Goal: Task Accomplishment & Management: Complete application form

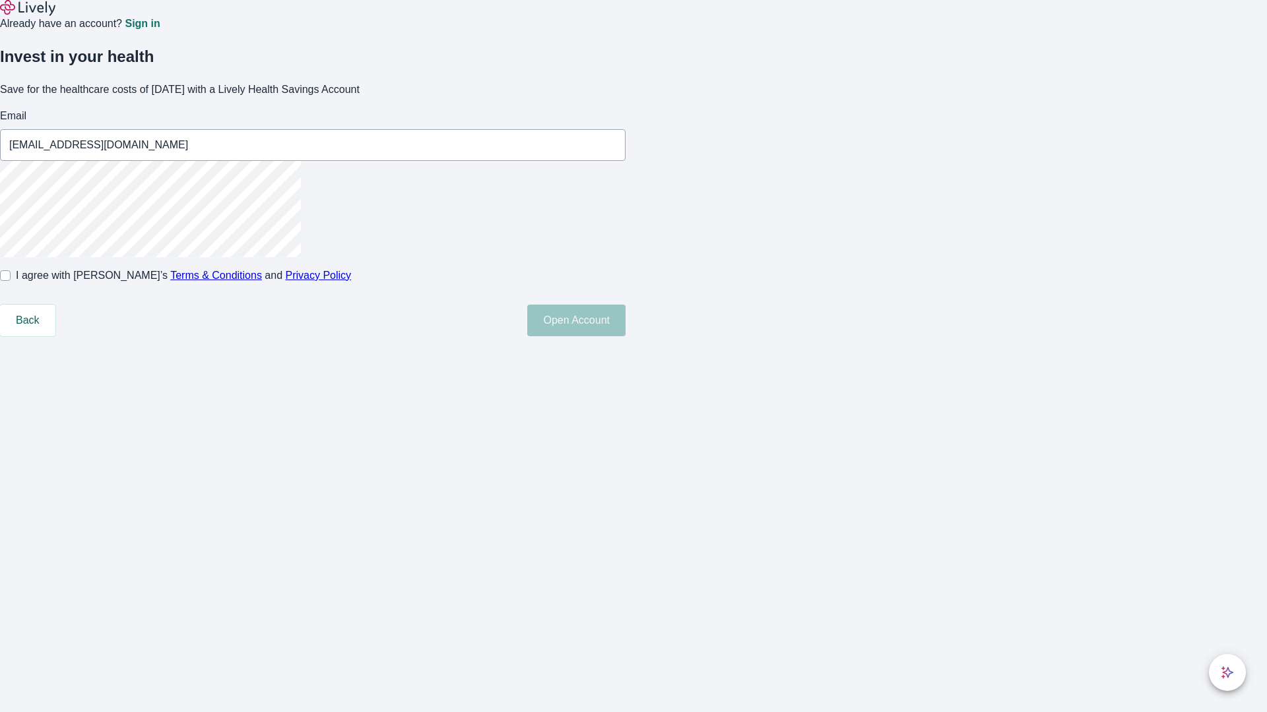
click at [11, 281] on input "I agree with Lively’s Terms & Conditions and Privacy Policy" at bounding box center [5, 275] width 11 height 11
checkbox input "true"
click at [625, 336] on button "Open Account" at bounding box center [576, 321] width 98 height 32
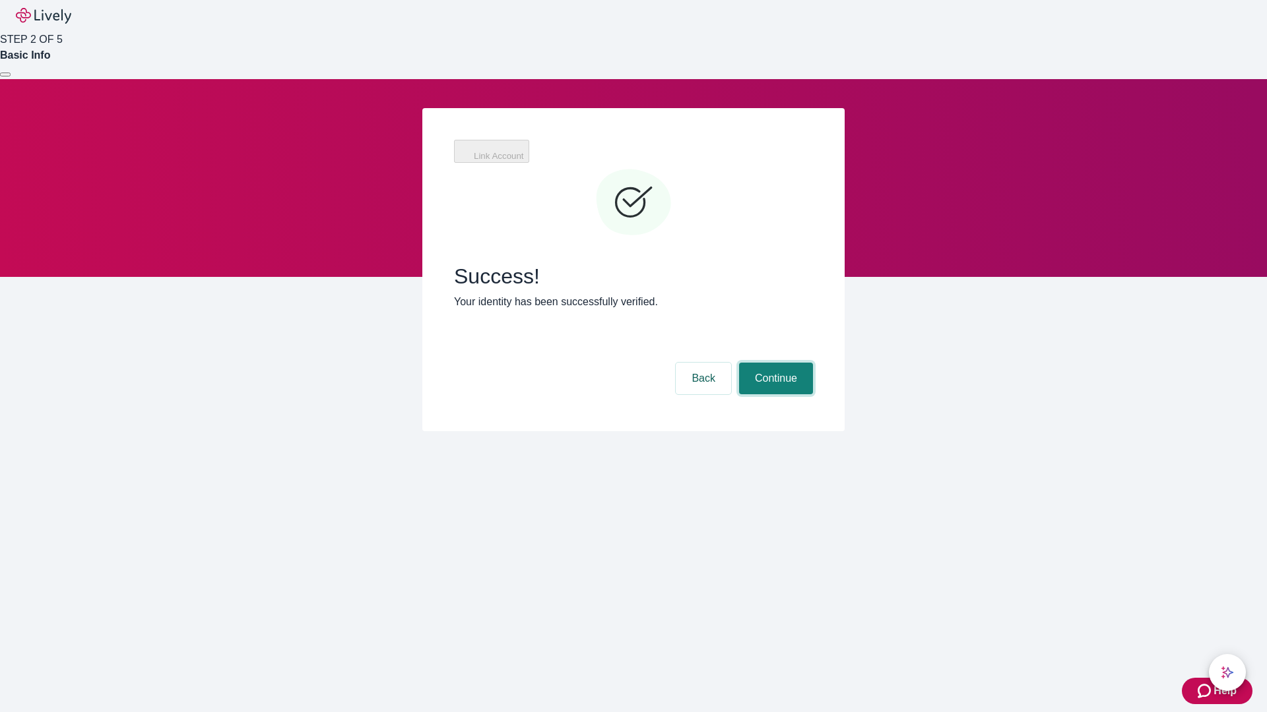
click at [774, 363] on button "Continue" at bounding box center [776, 379] width 74 height 32
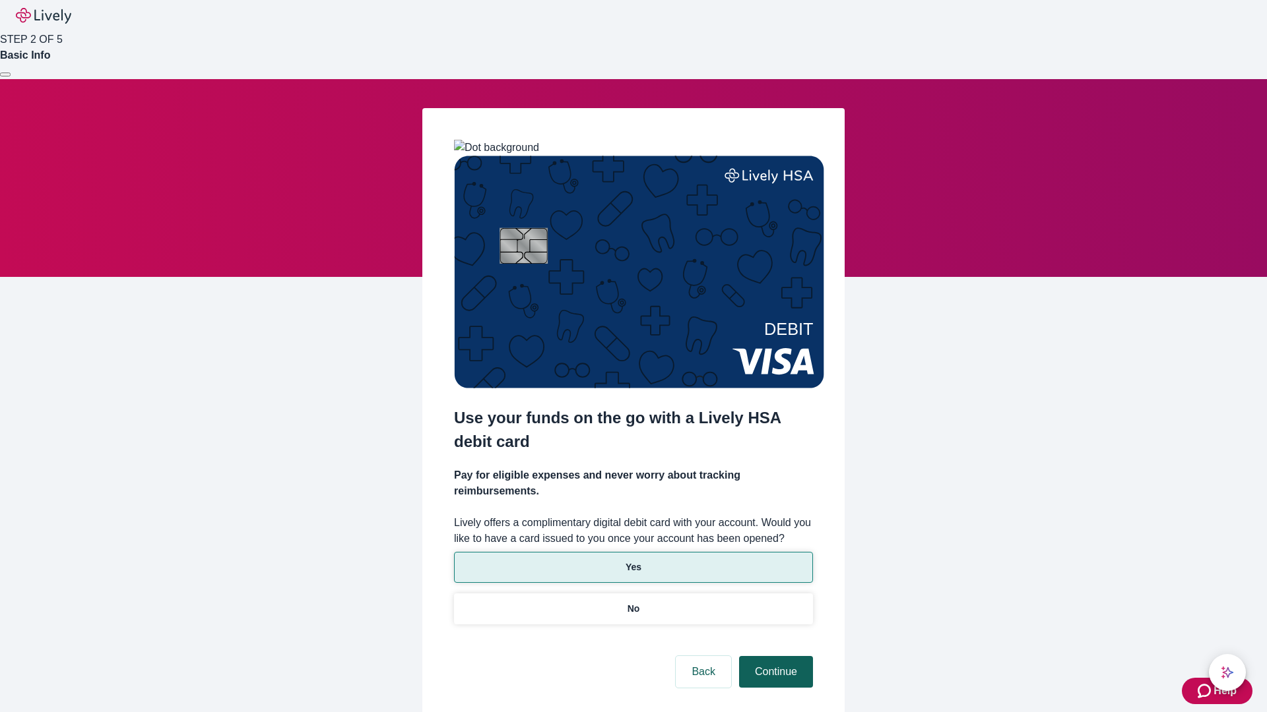
click at [633, 561] on p "Yes" at bounding box center [633, 568] width 16 height 14
click at [774, 656] on button "Continue" at bounding box center [776, 672] width 74 height 32
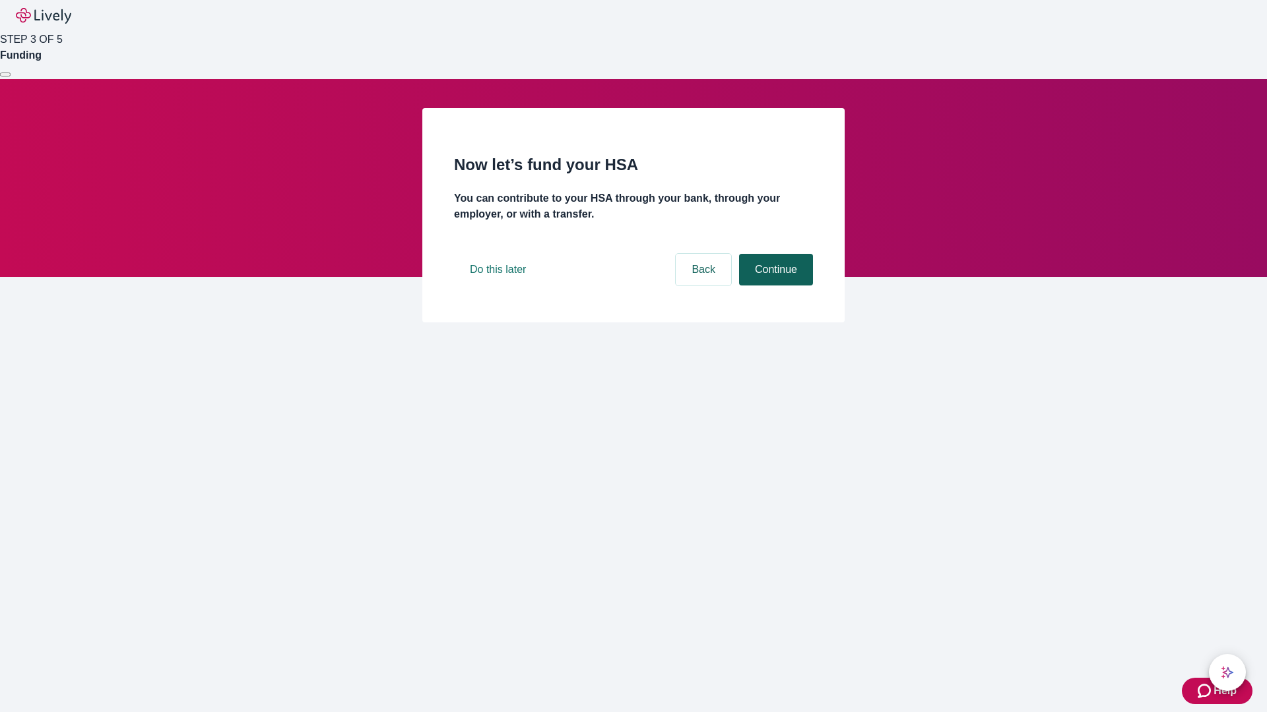
click at [774, 286] on button "Continue" at bounding box center [776, 270] width 74 height 32
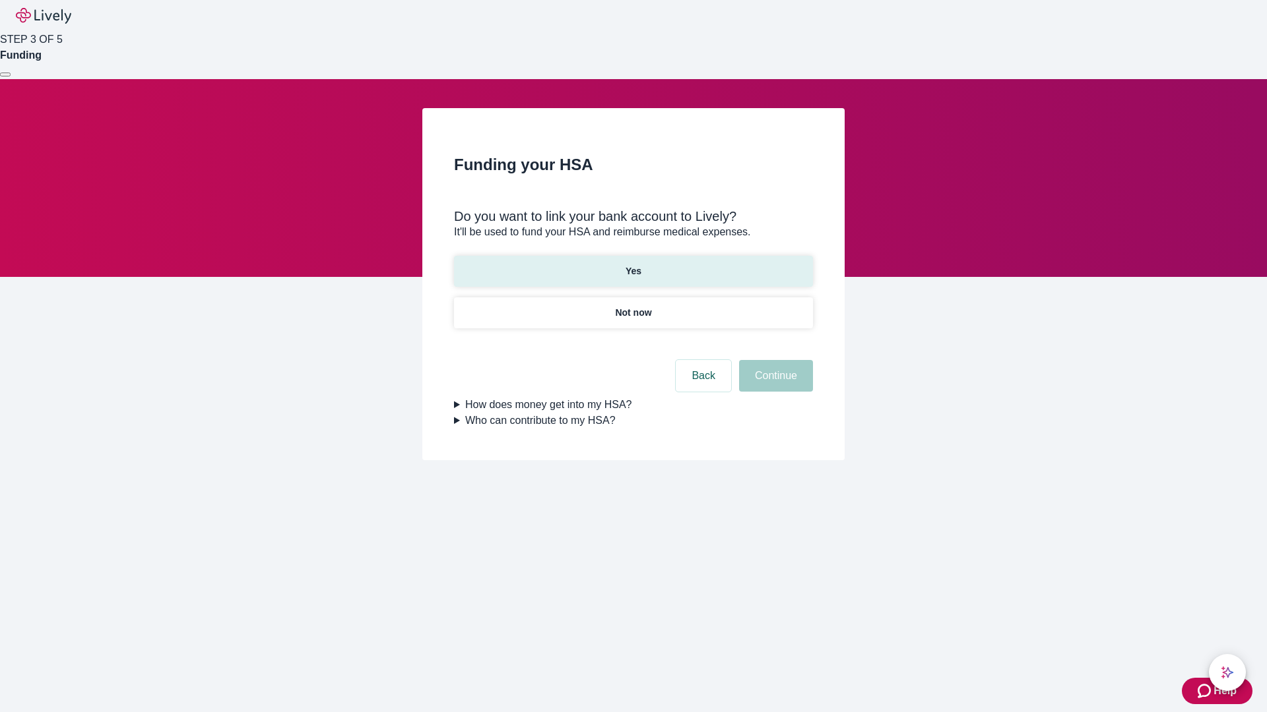
click at [633, 265] on p "Yes" at bounding box center [633, 272] width 16 height 14
click at [774, 360] on button "Continue" at bounding box center [776, 376] width 74 height 32
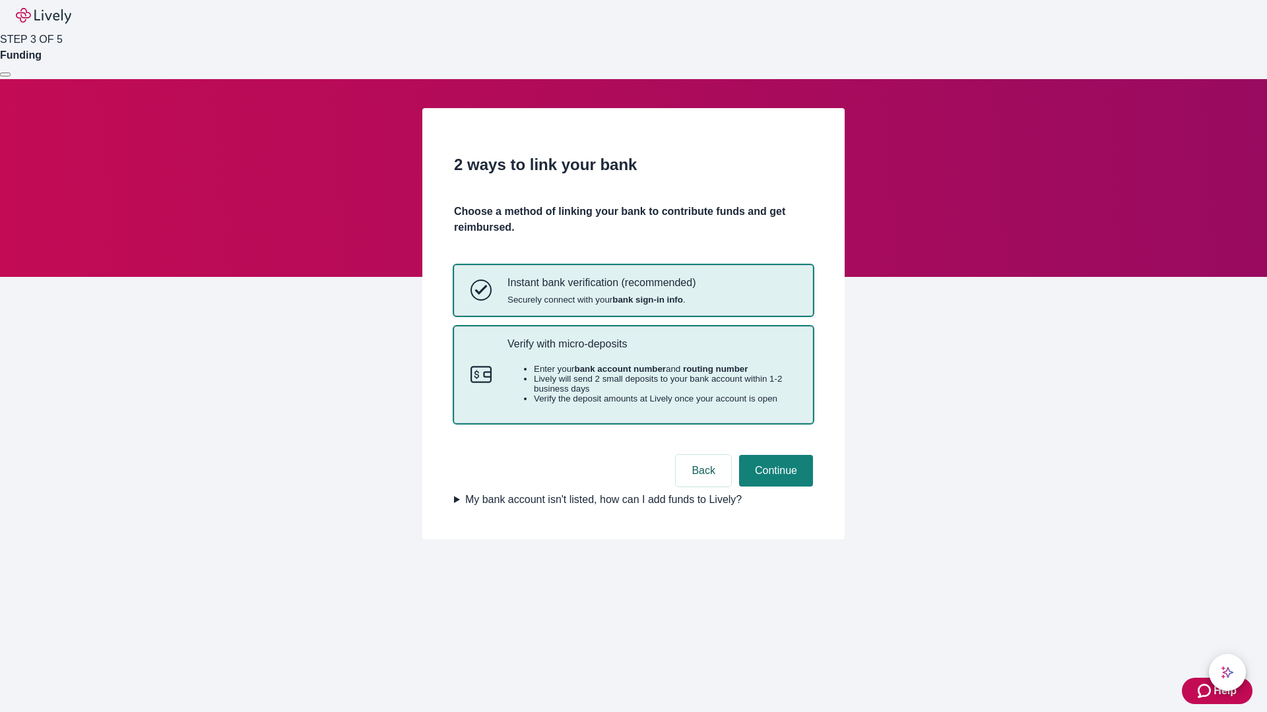
click at [651, 350] on p "Verify with micro-deposits" at bounding box center [651, 344] width 289 height 13
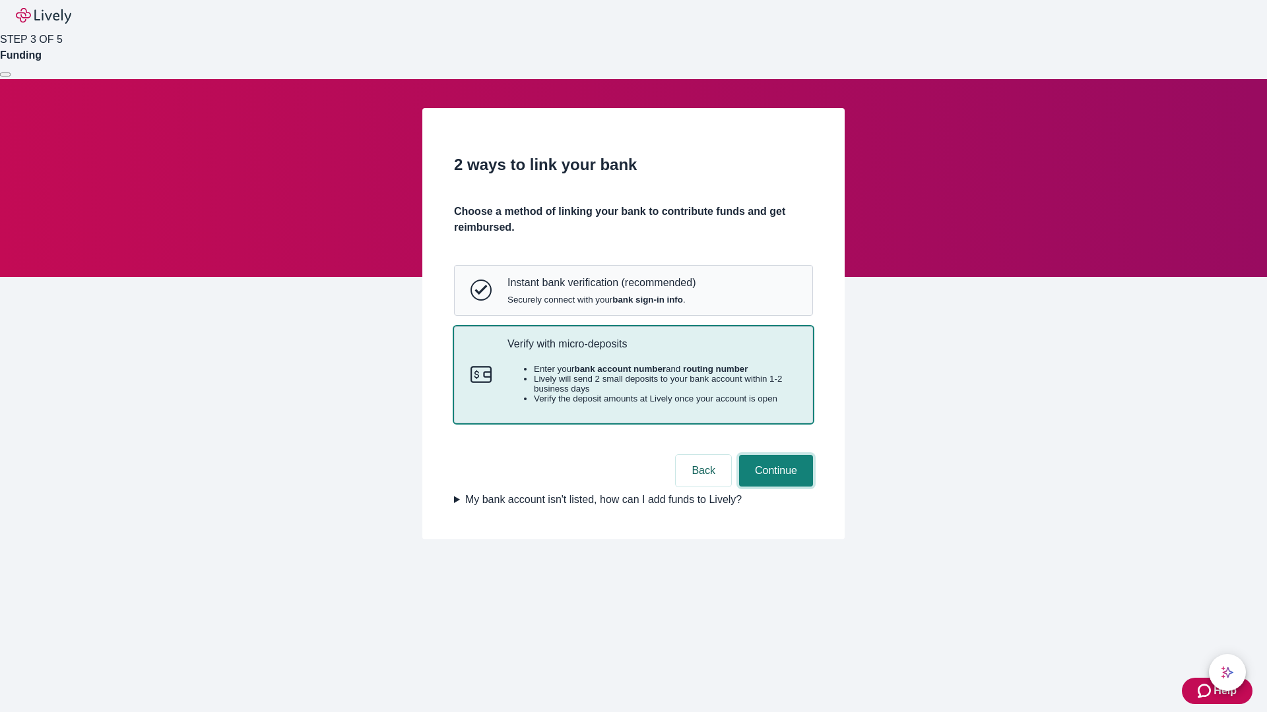
click at [774, 487] on button "Continue" at bounding box center [776, 471] width 74 height 32
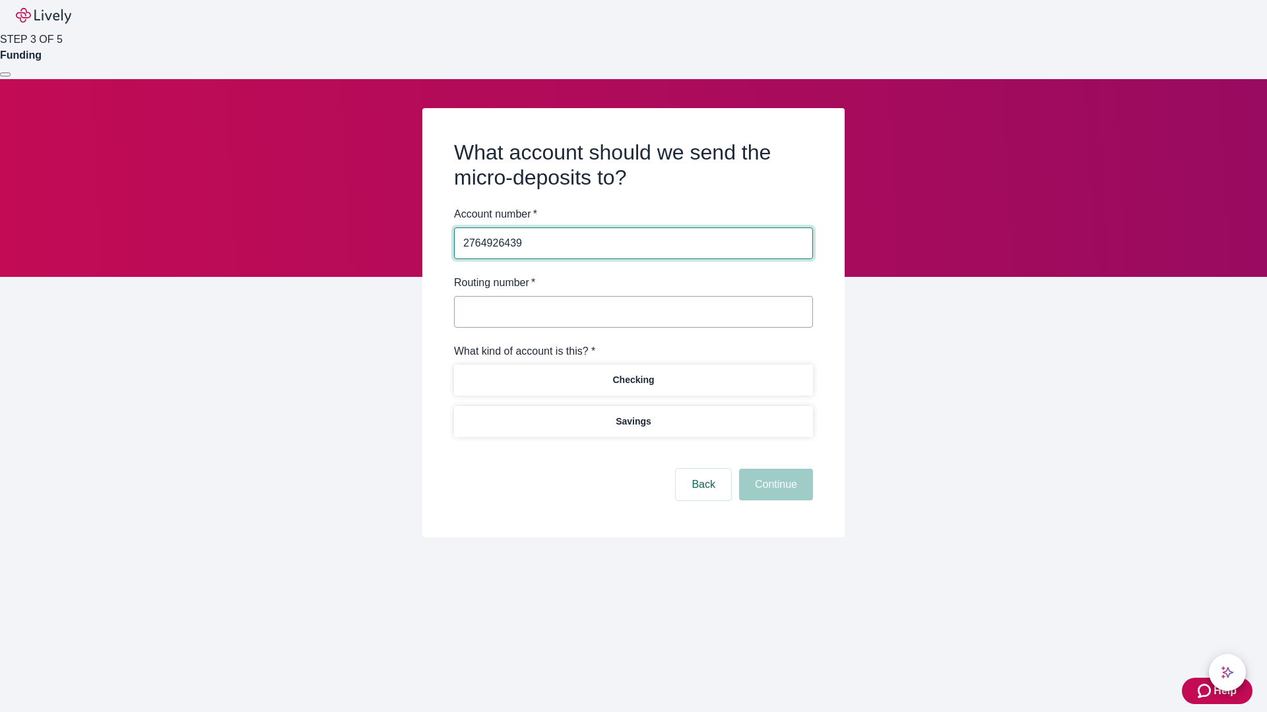
type input "2764926439"
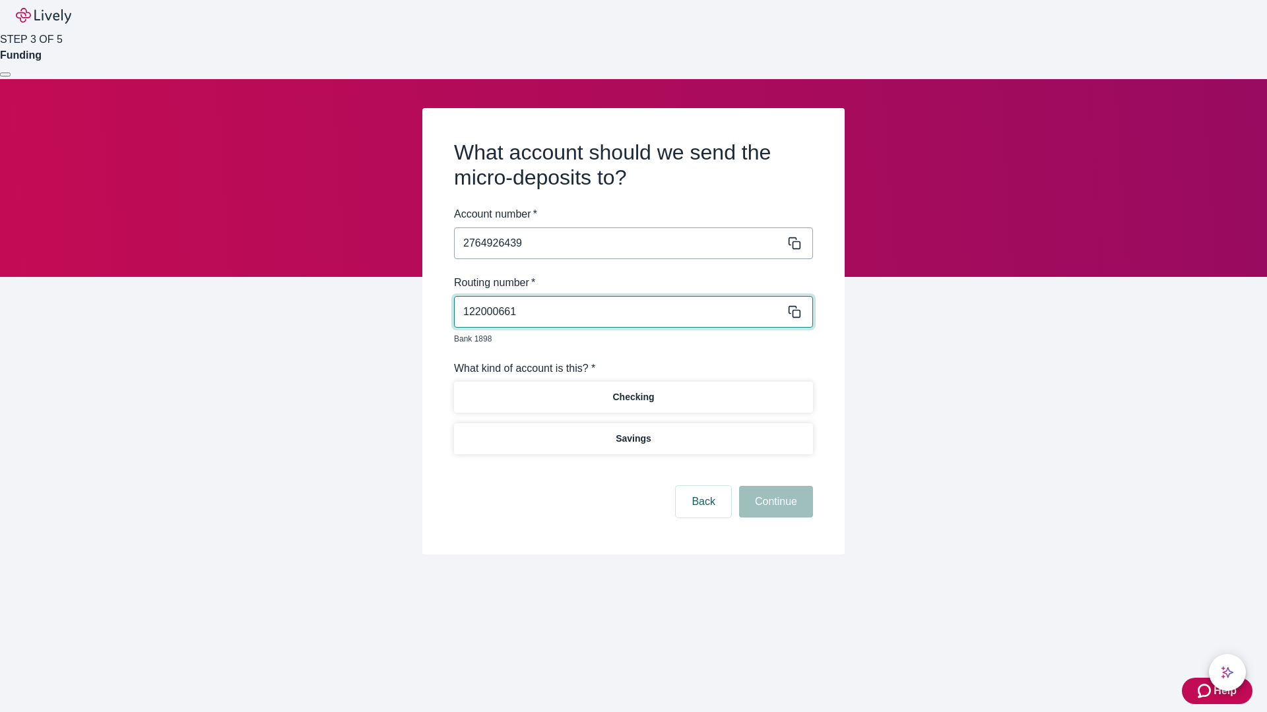
type input "122000661"
click at [633, 391] on p "Checking" at bounding box center [633, 398] width 42 height 14
click at [774, 487] on button "Continue" at bounding box center [776, 502] width 74 height 32
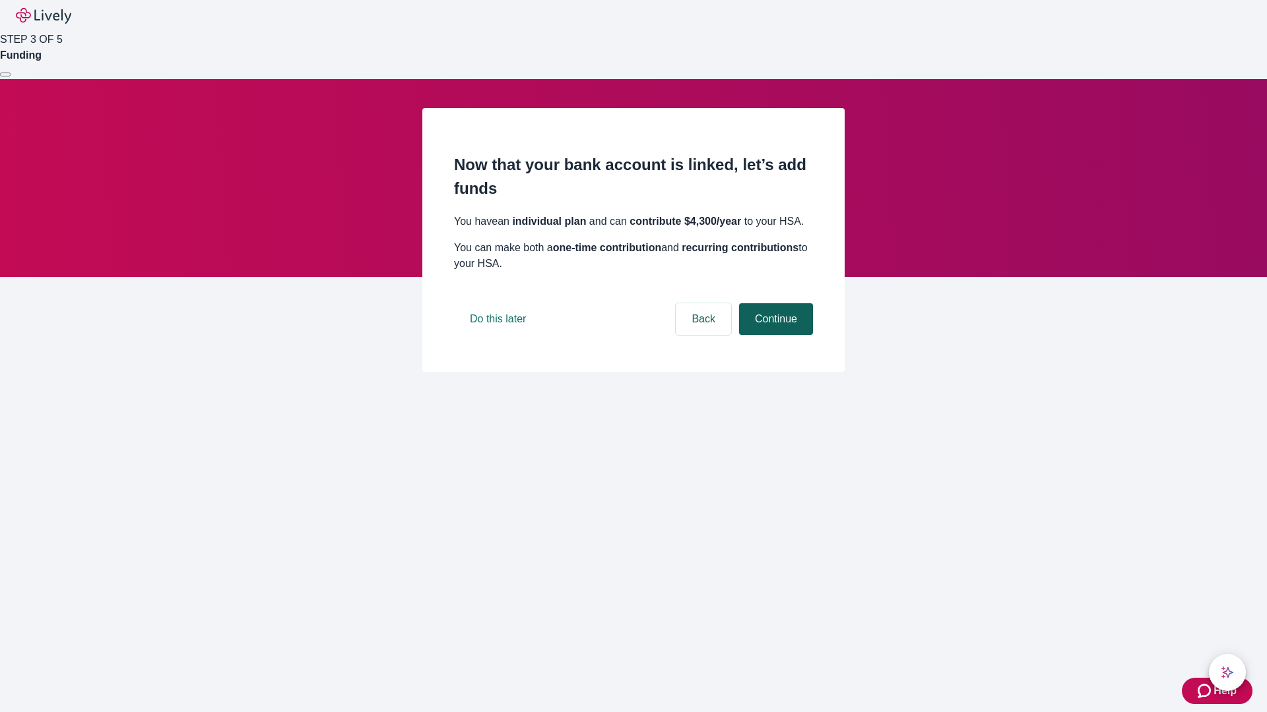
click at [774, 335] on button "Continue" at bounding box center [776, 319] width 74 height 32
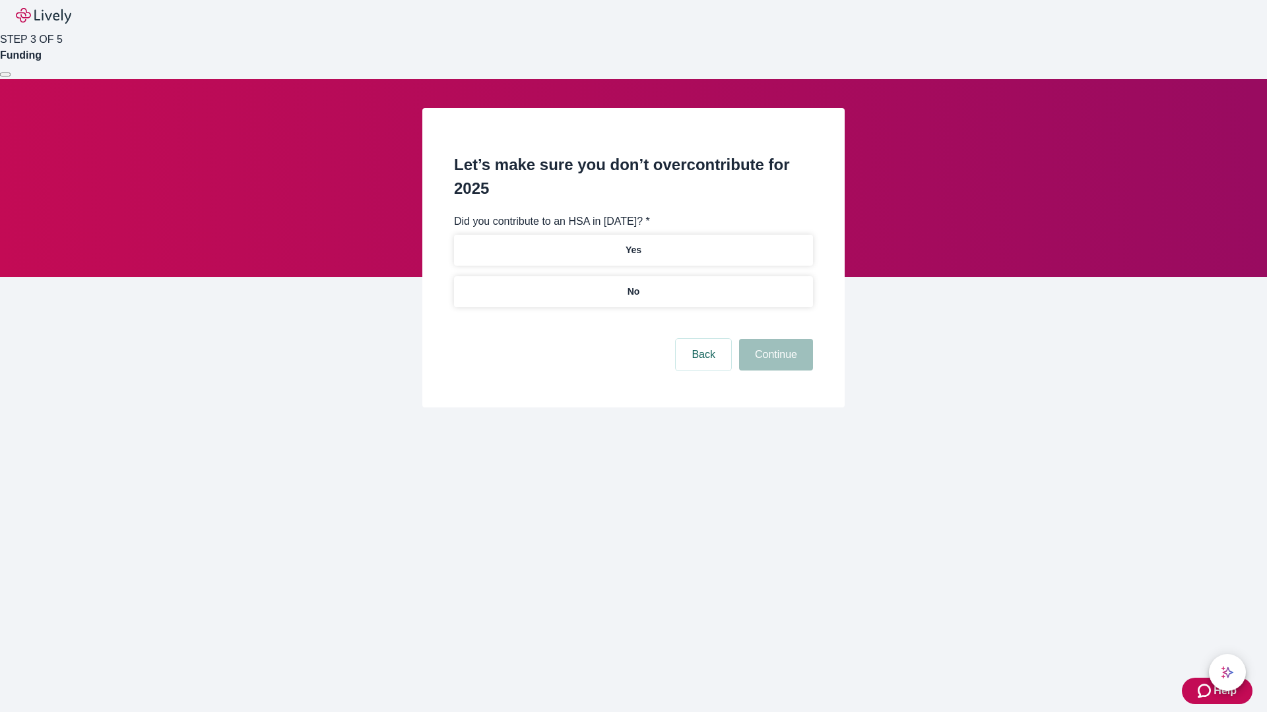
click at [633, 285] on p "No" at bounding box center [633, 292] width 13 height 14
click at [774, 339] on button "Continue" at bounding box center [776, 355] width 74 height 32
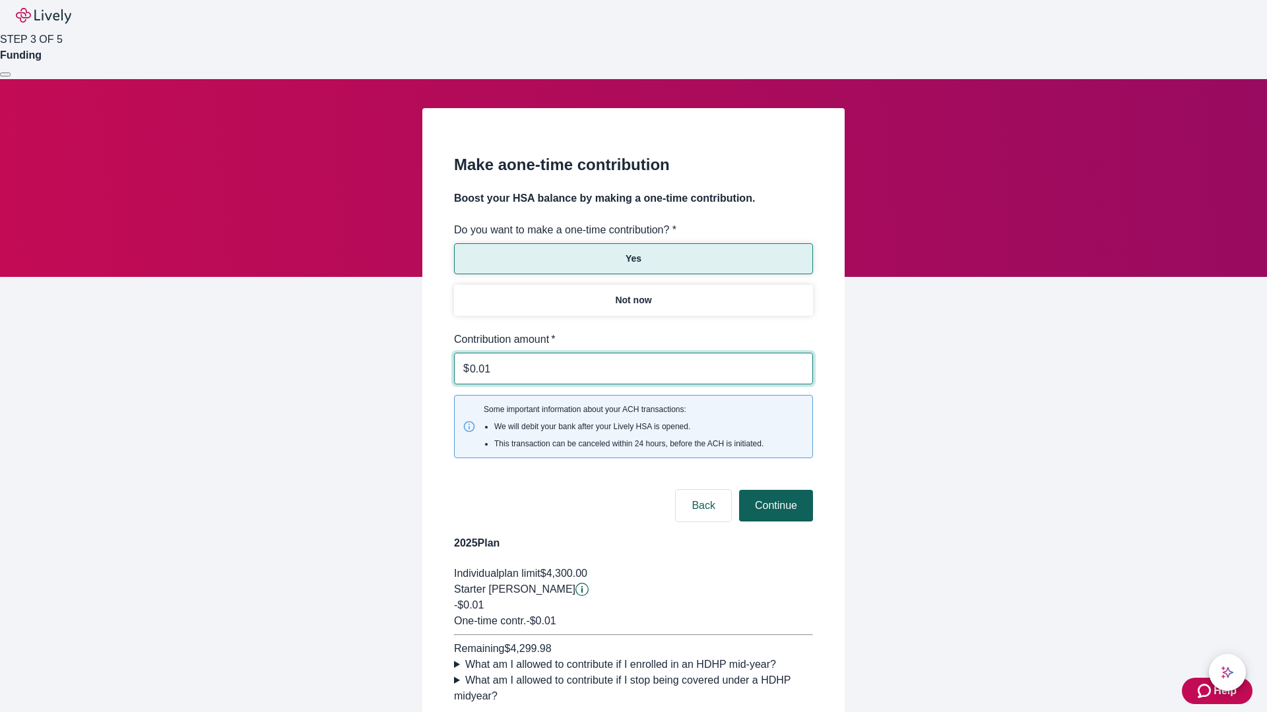
type input "0.01"
click at [774, 490] on button "Continue" at bounding box center [776, 506] width 74 height 32
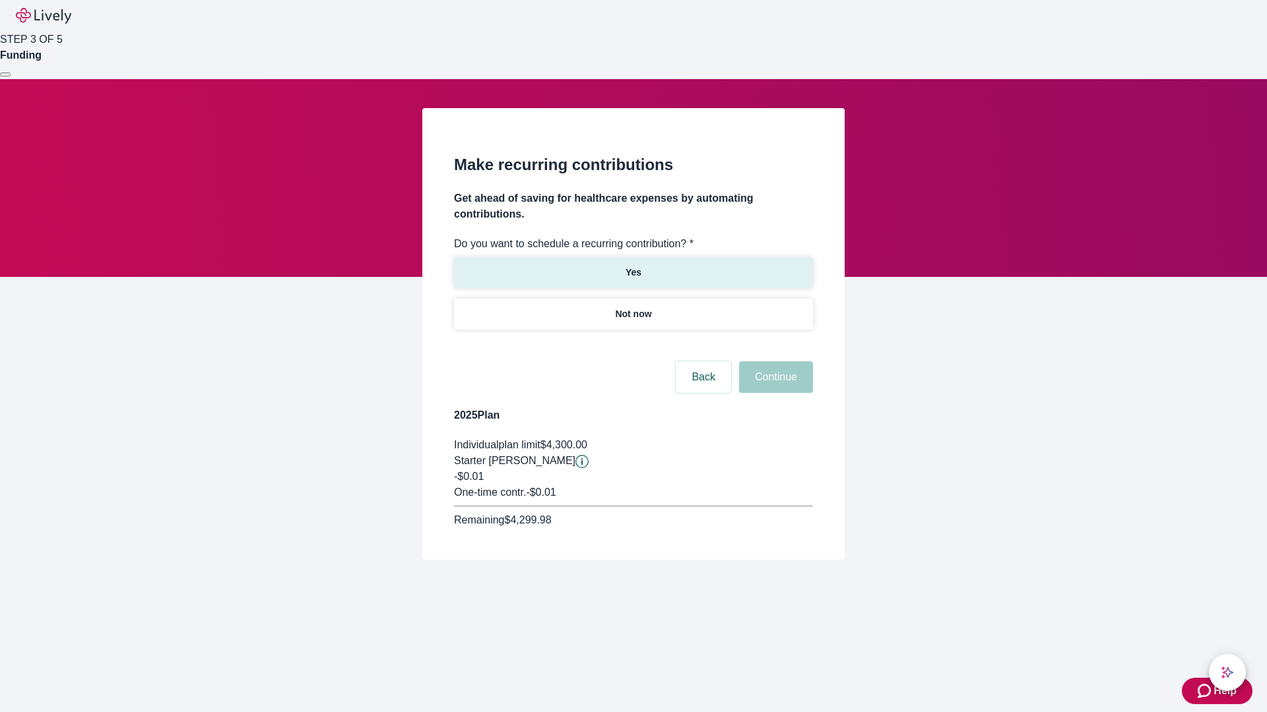
click at [633, 266] on p "Yes" at bounding box center [633, 273] width 16 height 14
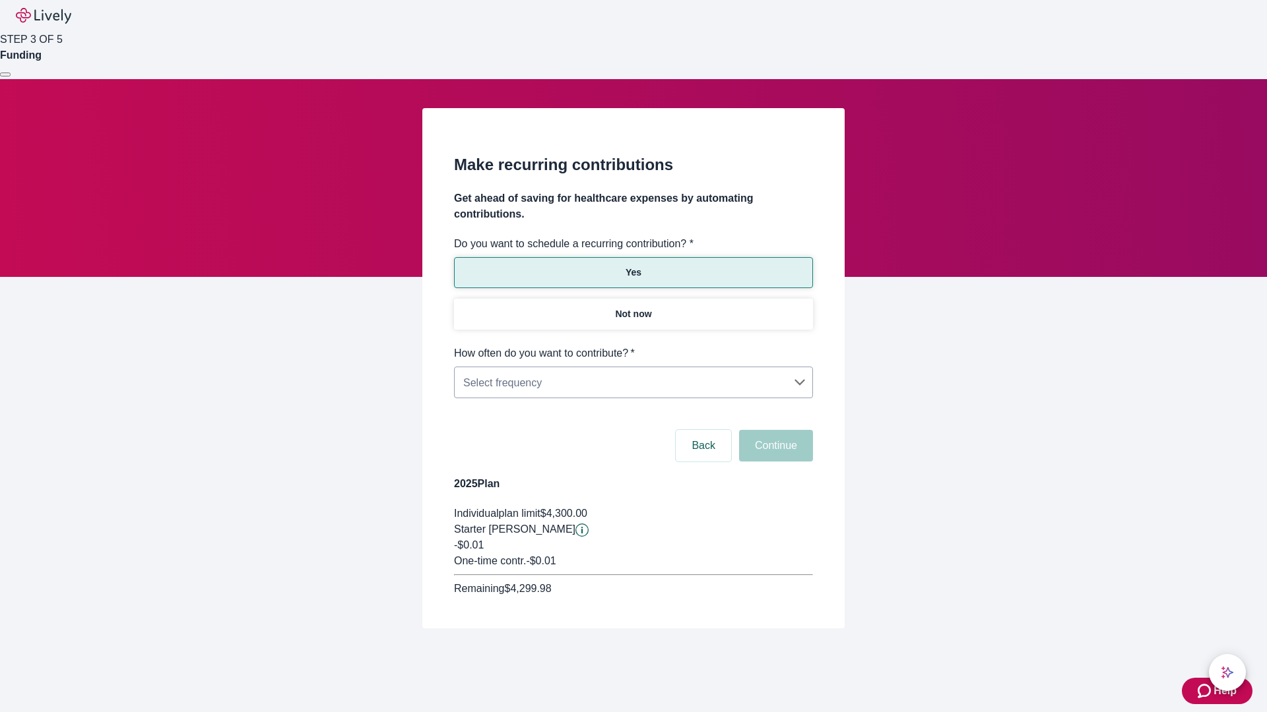
click at [633, 346] on body "Help STEP 3 OF 5 Funding Make recurring contributions Get ahead of saving for h…" at bounding box center [633, 346] width 1267 height 692
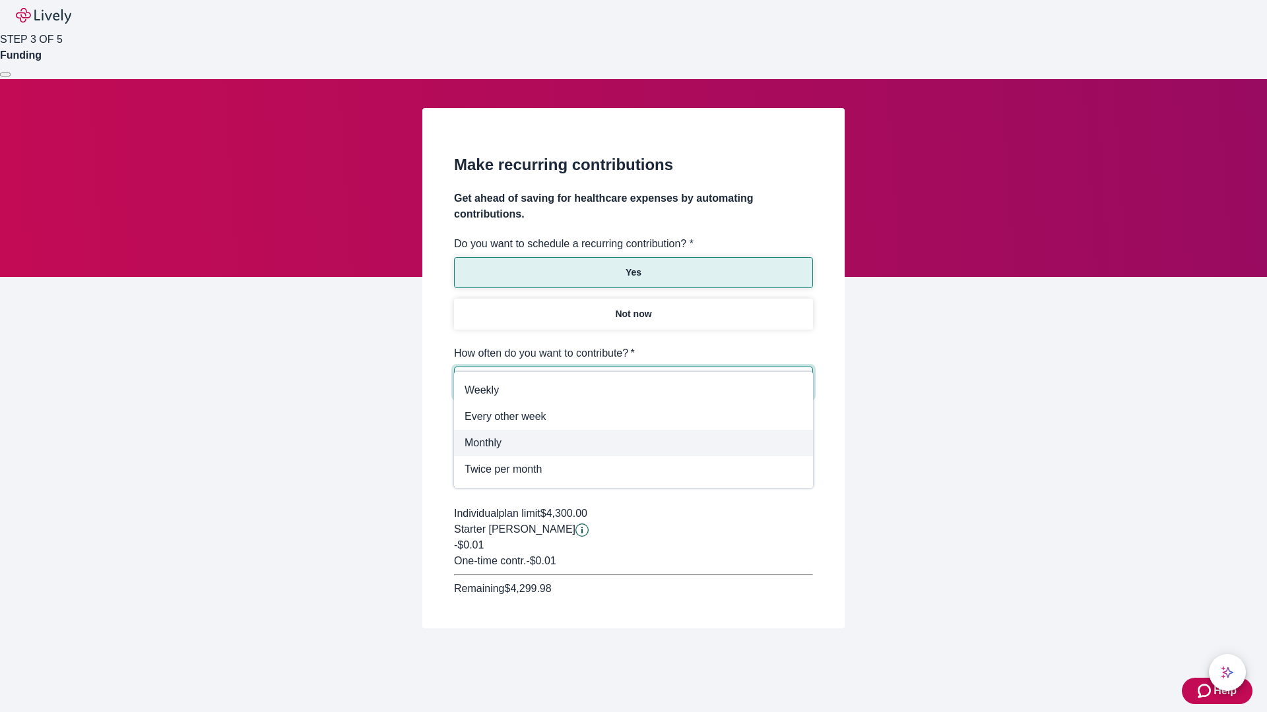
click at [633, 443] on span "Monthly" at bounding box center [633, 443] width 338 height 16
type input "Monthly"
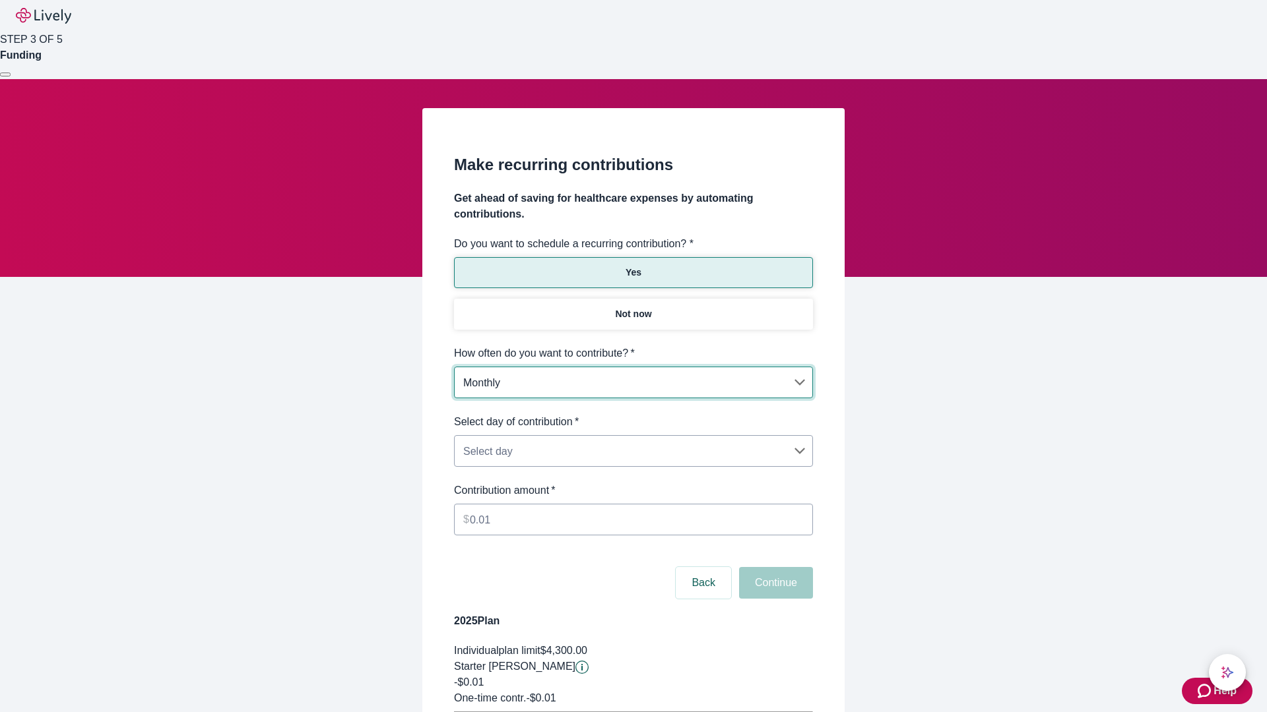
click at [633, 414] on body "Help STEP 3 OF 5 Funding Make recurring contributions Get ahead of saving for h…" at bounding box center [633, 414] width 1267 height 829
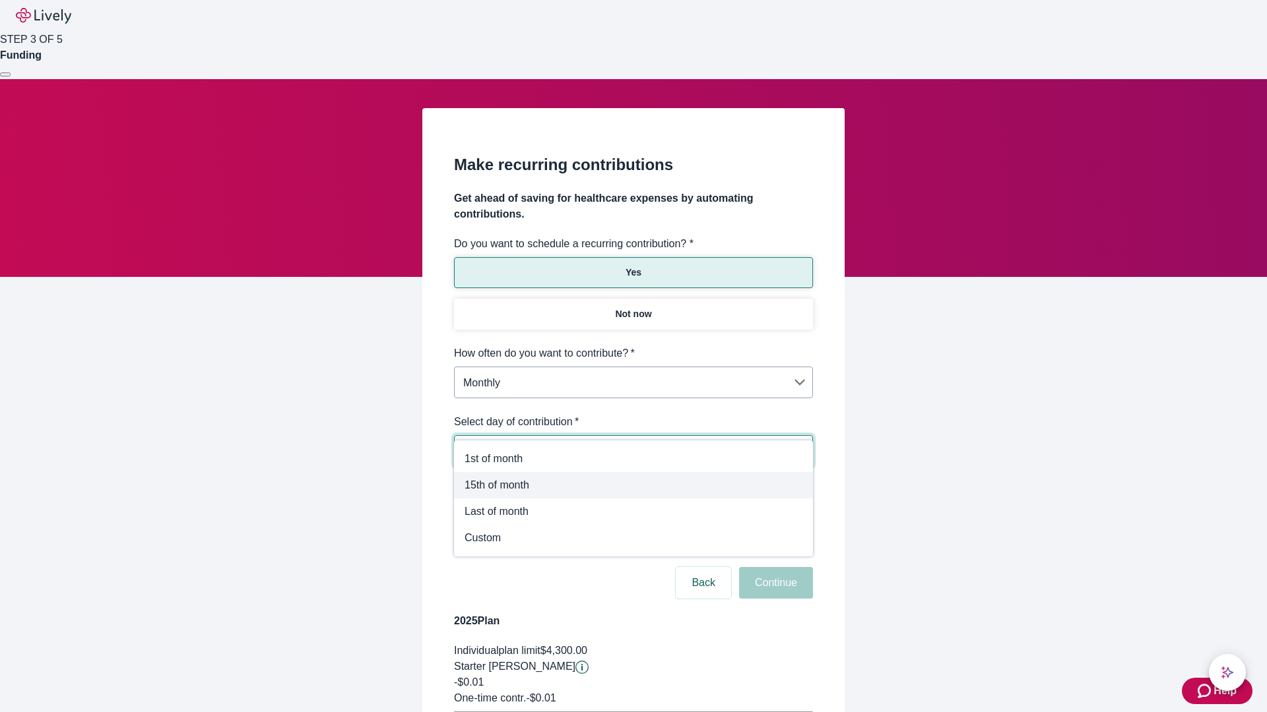
click at [633, 486] on span "15th of month" at bounding box center [633, 486] width 338 height 16
type input "Monthly15th"
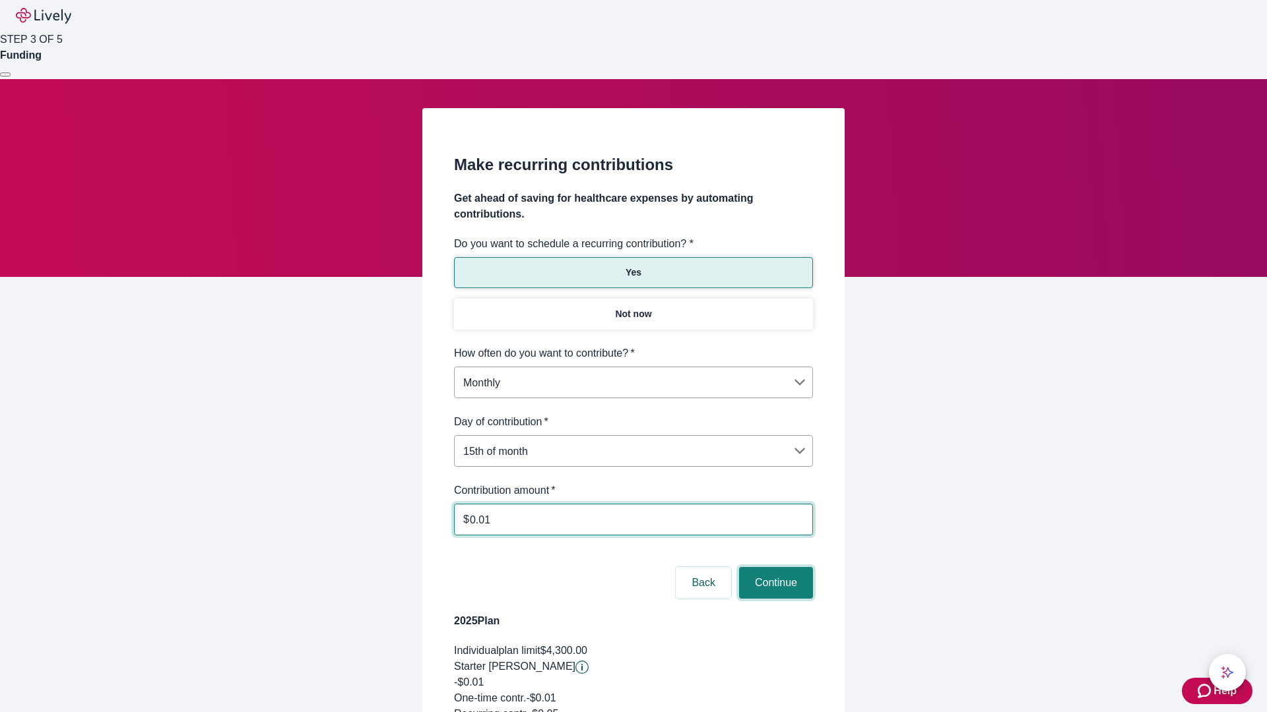
click at [774, 567] on button "Continue" at bounding box center [776, 583] width 74 height 32
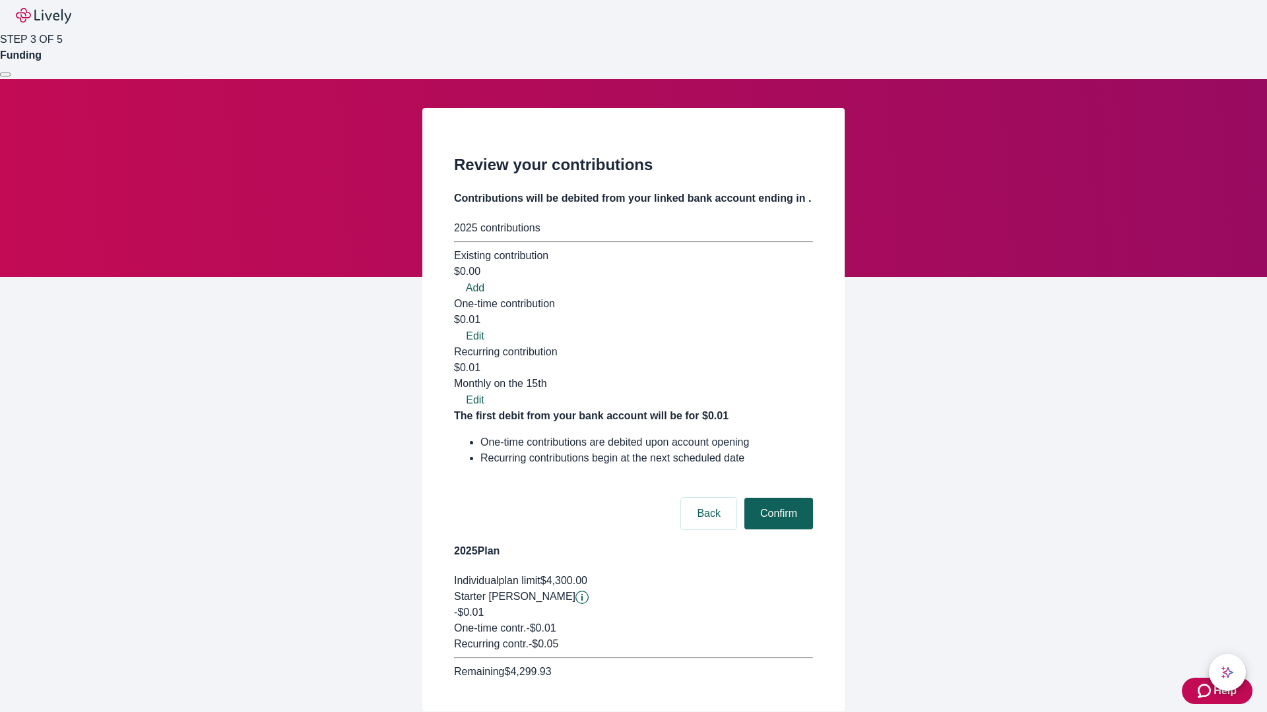
click at [776, 498] on button "Confirm" at bounding box center [778, 514] width 69 height 32
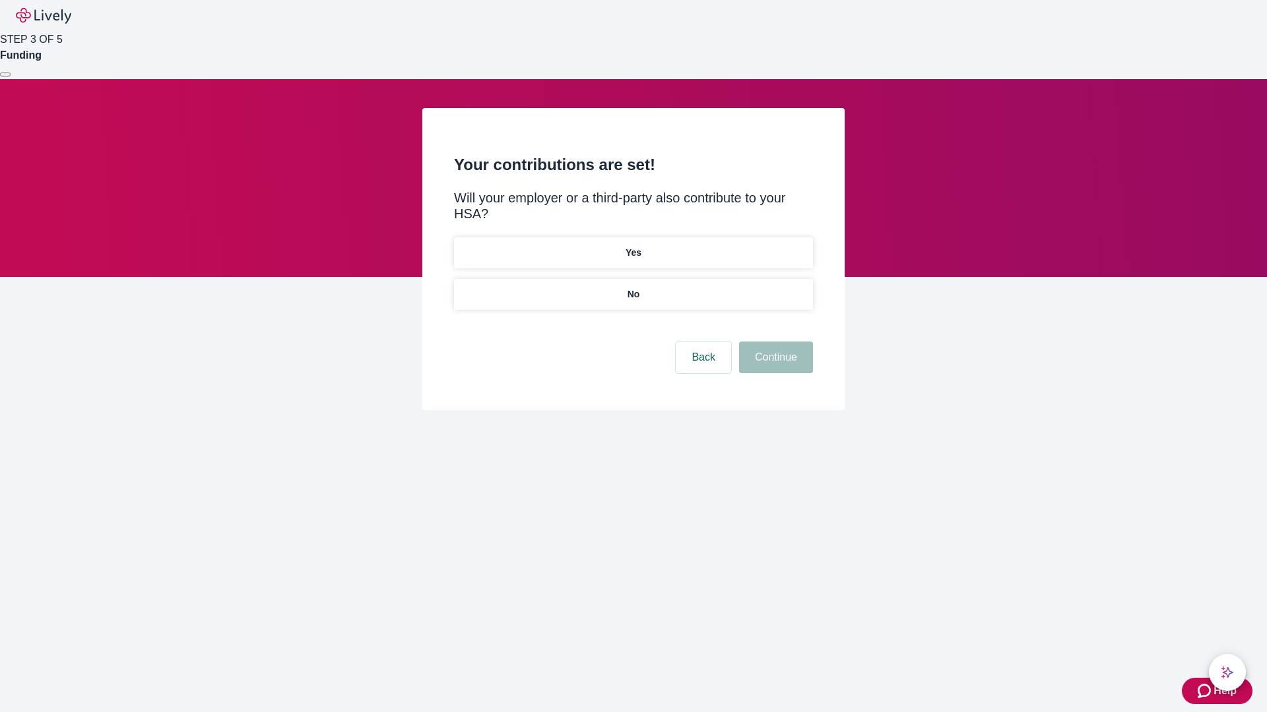
click at [633, 246] on p "Yes" at bounding box center [633, 253] width 16 height 14
click at [774, 342] on button "Continue" at bounding box center [776, 358] width 74 height 32
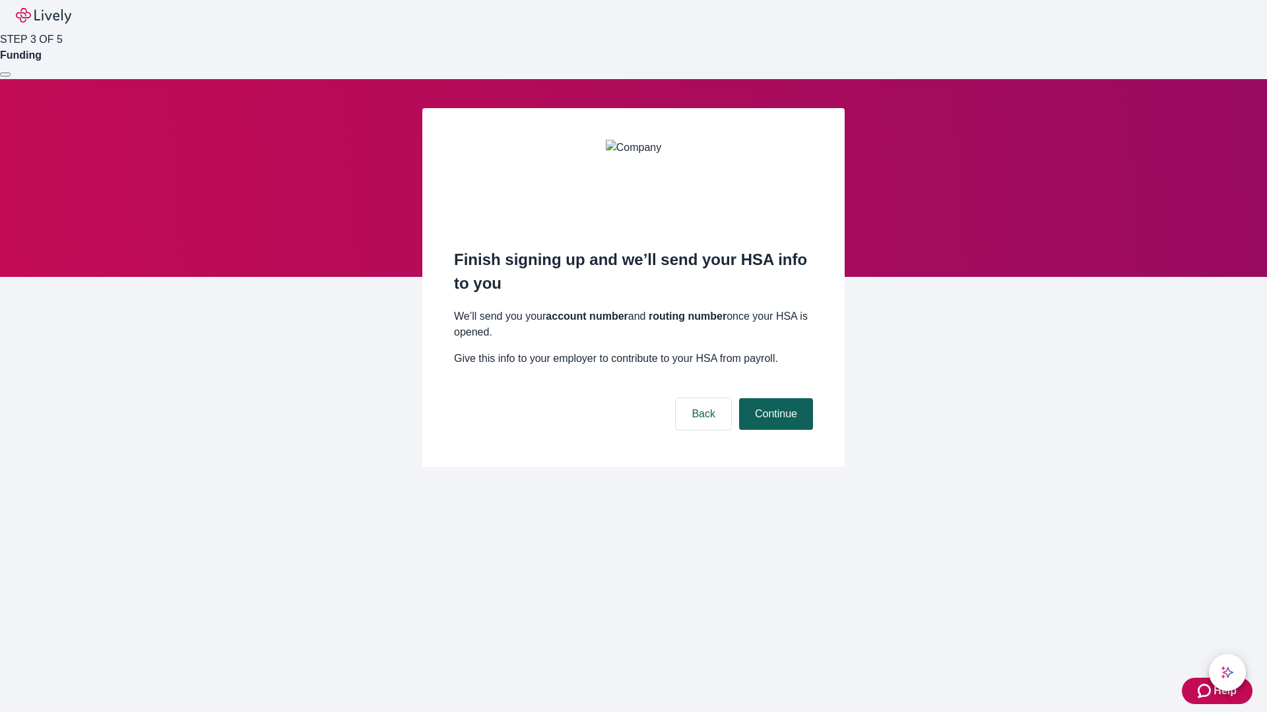
click at [774, 398] on button "Continue" at bounding box center [776, 414] width 74 height 32
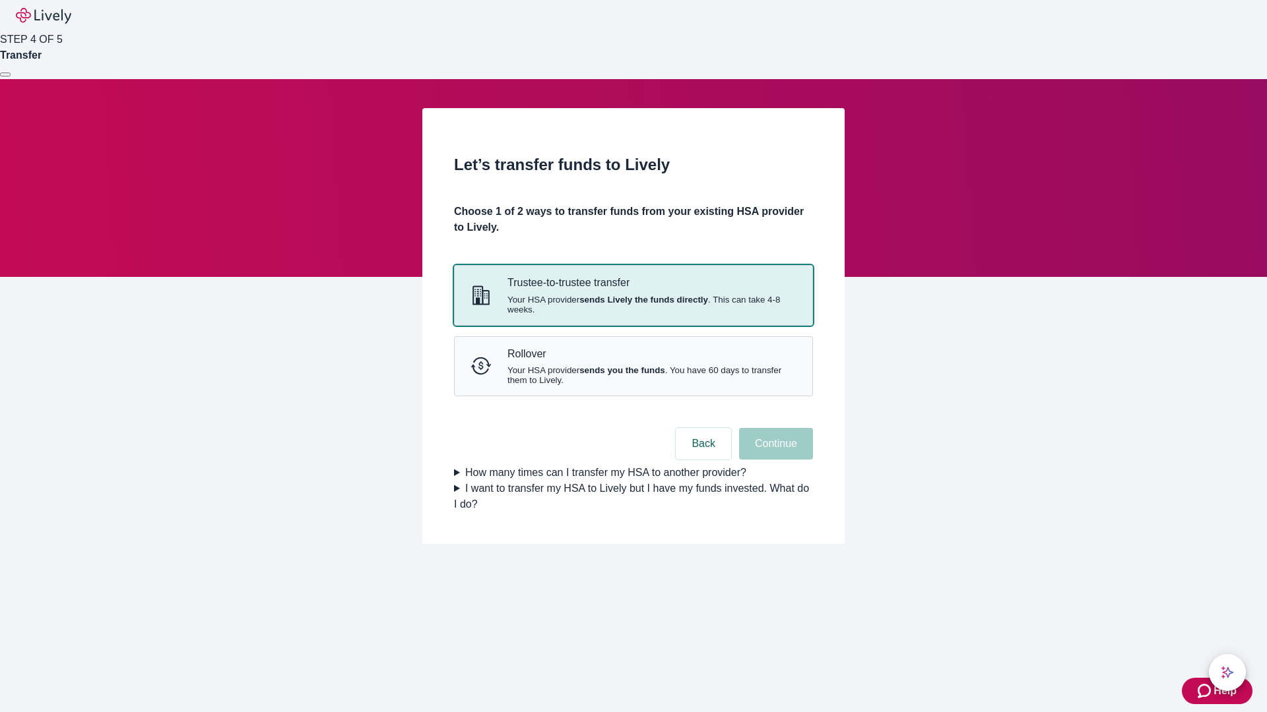
click at [633, 305] on strong "sends Lively the funds directly" at bounding box center [643, 300] width 129 height 10
click at [774, 460] on button "Continue" at bounding box center [776, 444] width 74 height 32
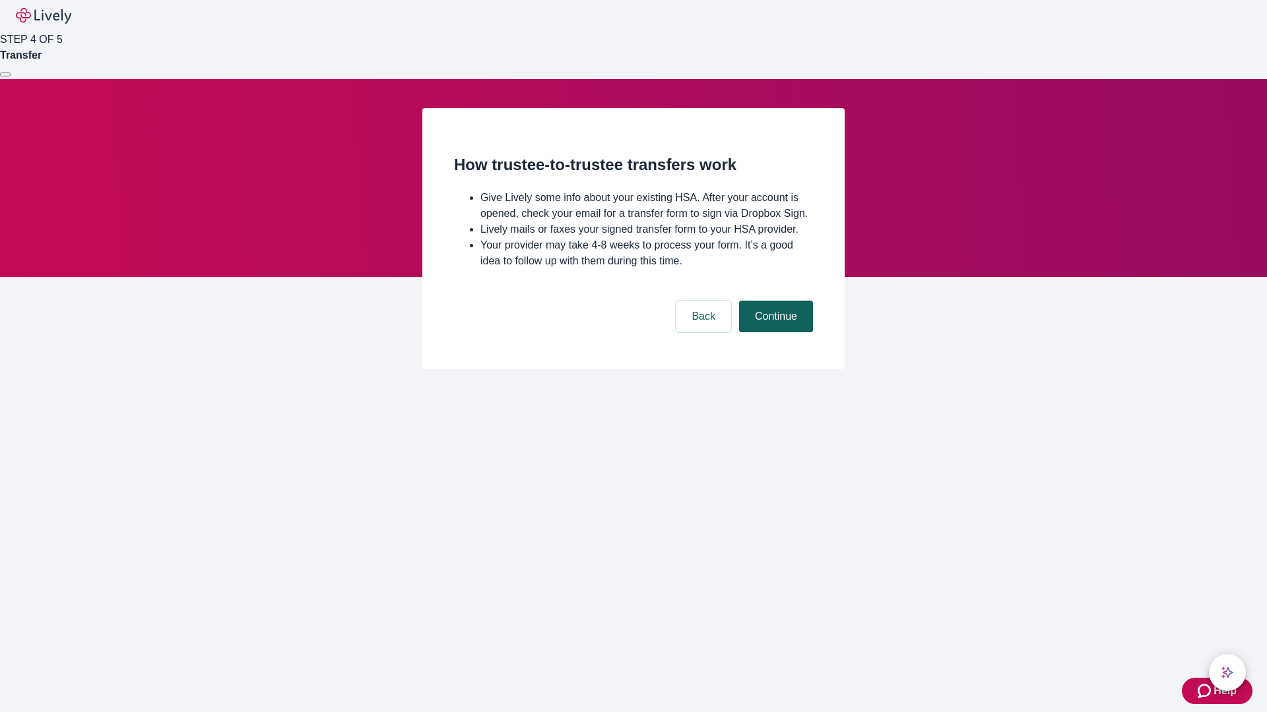
click at [774, 332] on button "Continue" at bounding box center [776, 317] width 74 height 32
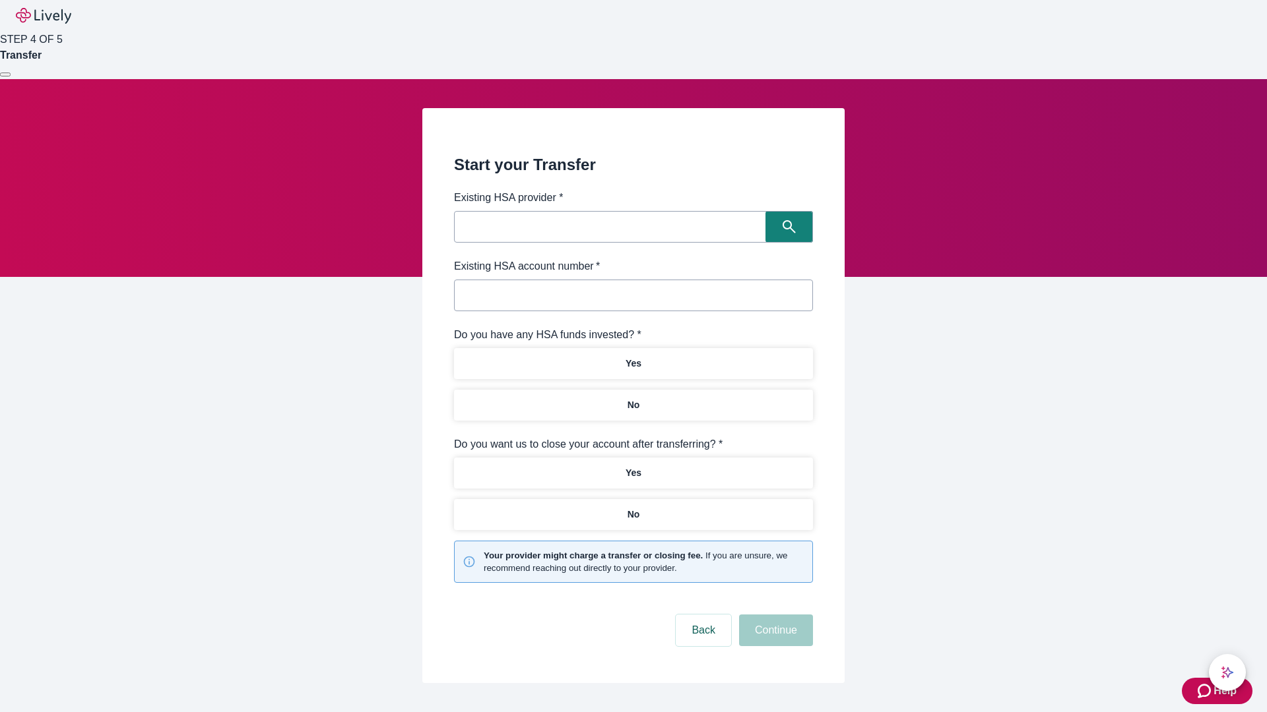
type input "Other"
